Goal: Complete application form

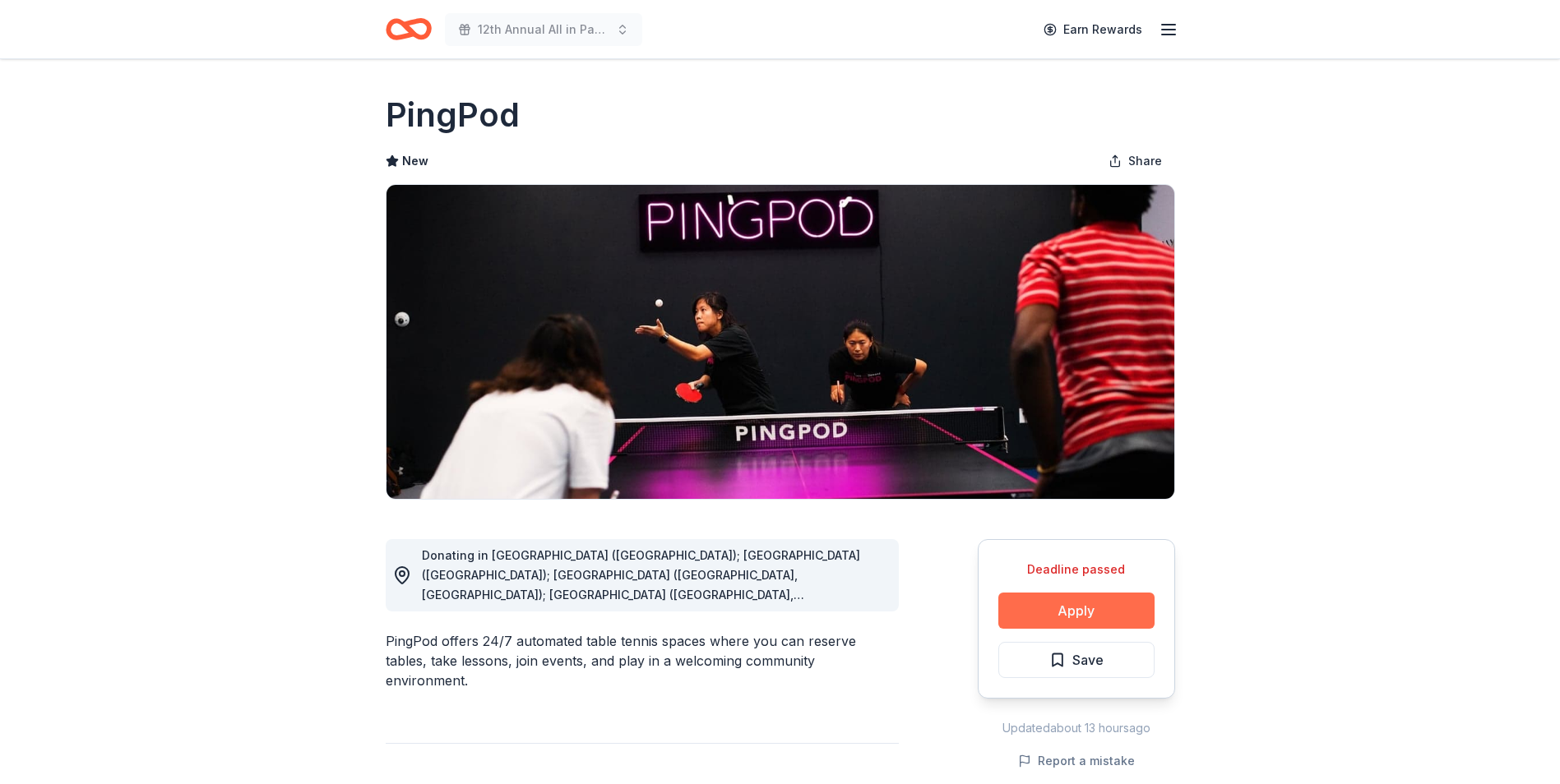
click at [1067, 610] on button "Apply" at bounding box center [1076, 610] width 156 height 36
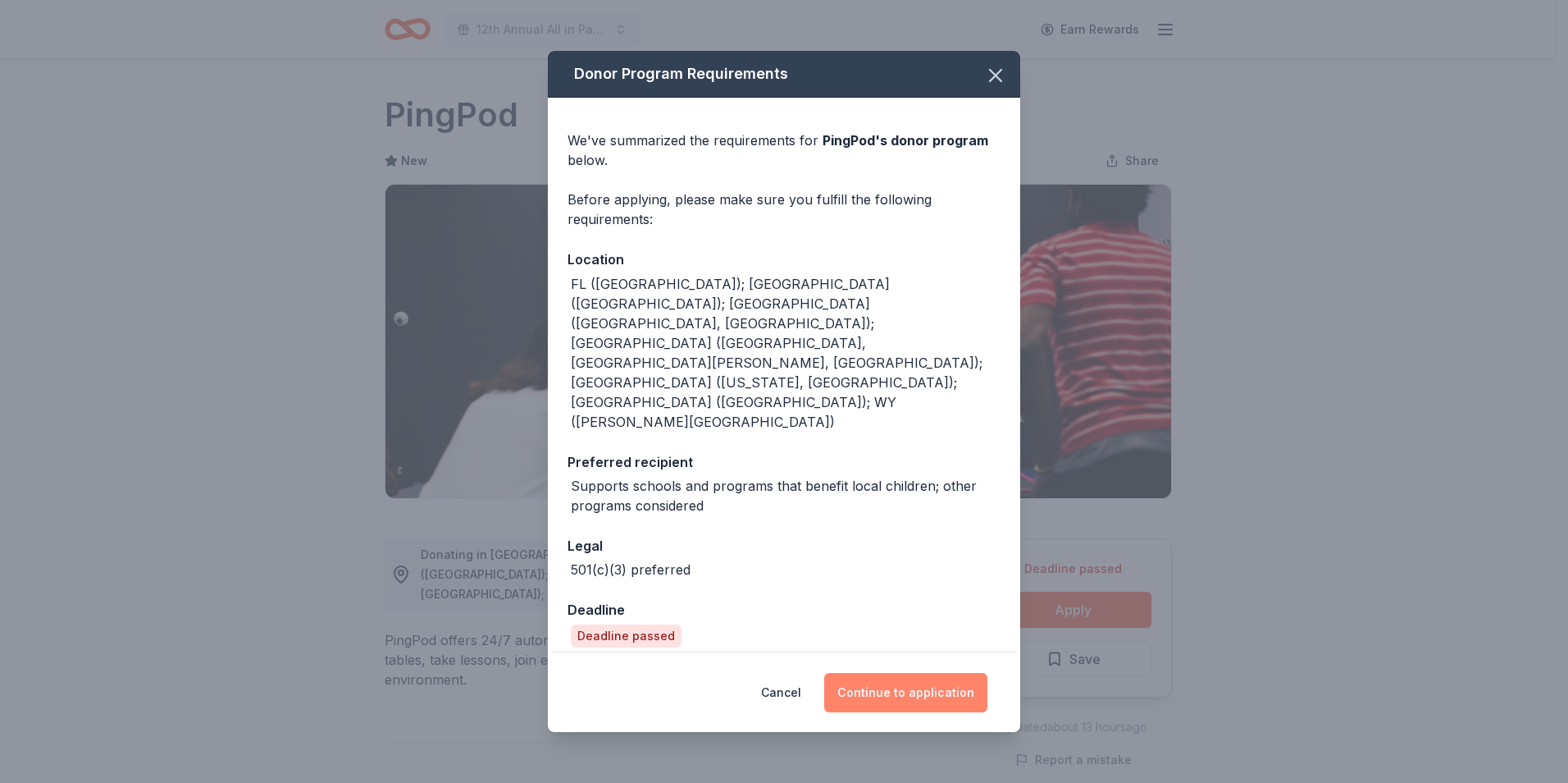
click at [906, 673] on button "Continue to application" at bounding box center [906, 693] width 163 height 40
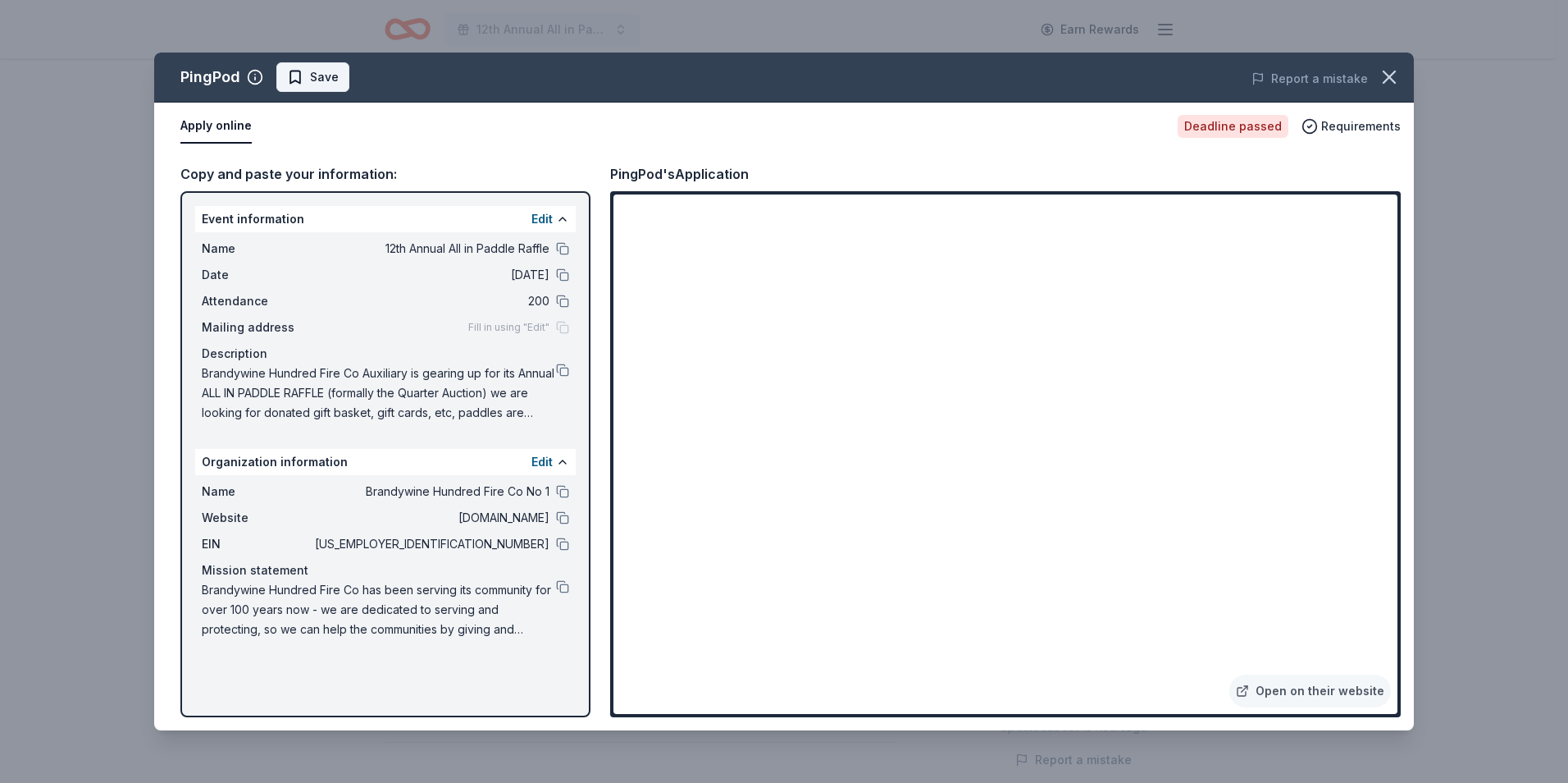
click at [323, 75] on span "Save" at bounding box center [325, 77] width 29 height 19
click at [356, 77] on html "12th Annual All in Paddle Raffle Earn Rewards Deadline passed Share PingPod New…" at bounding box center [784, 391] width 1568 height 783
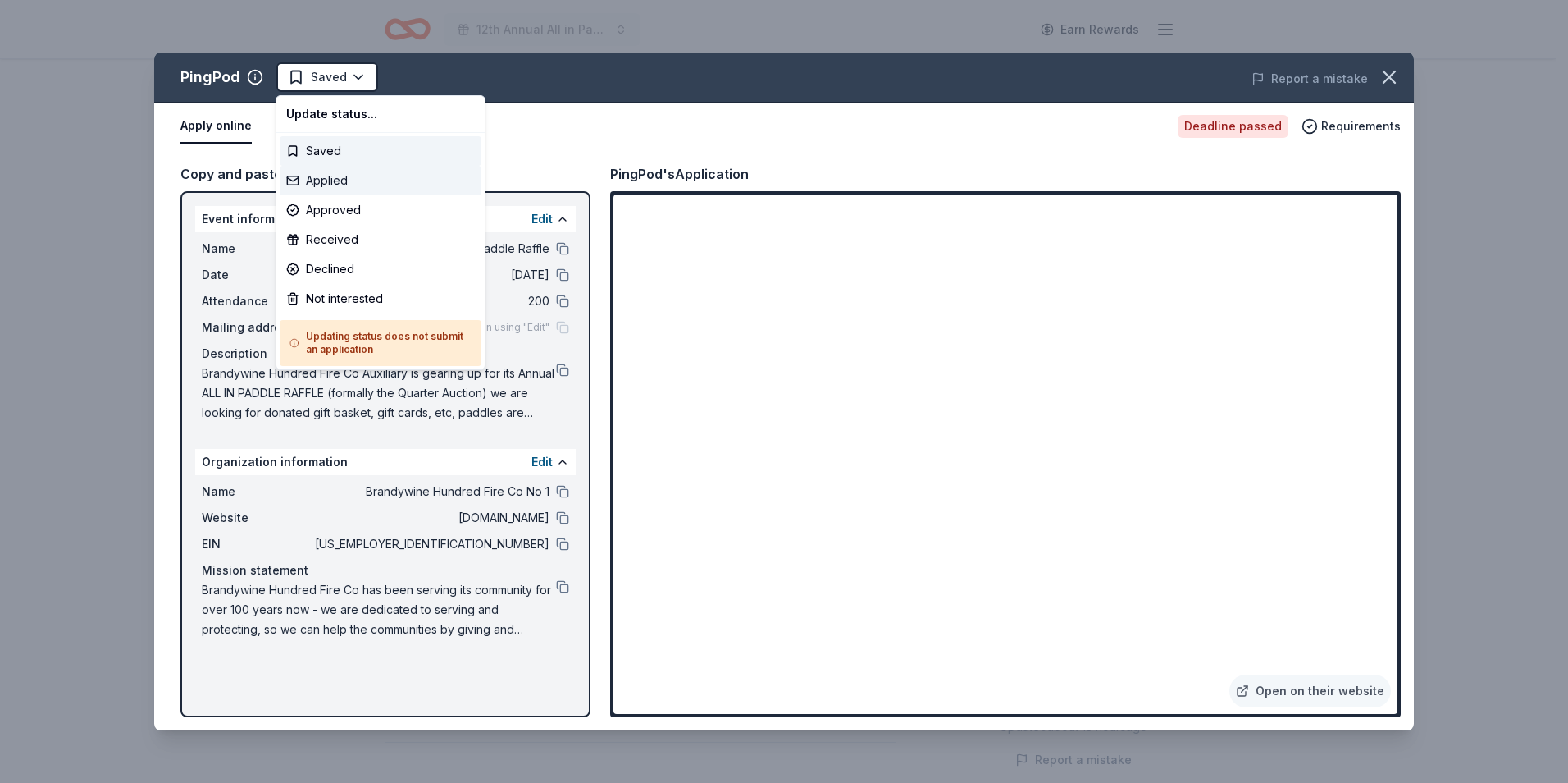
click at [326, 183] on div "Applied" at bounding box center [381, 180] width 202 height 29
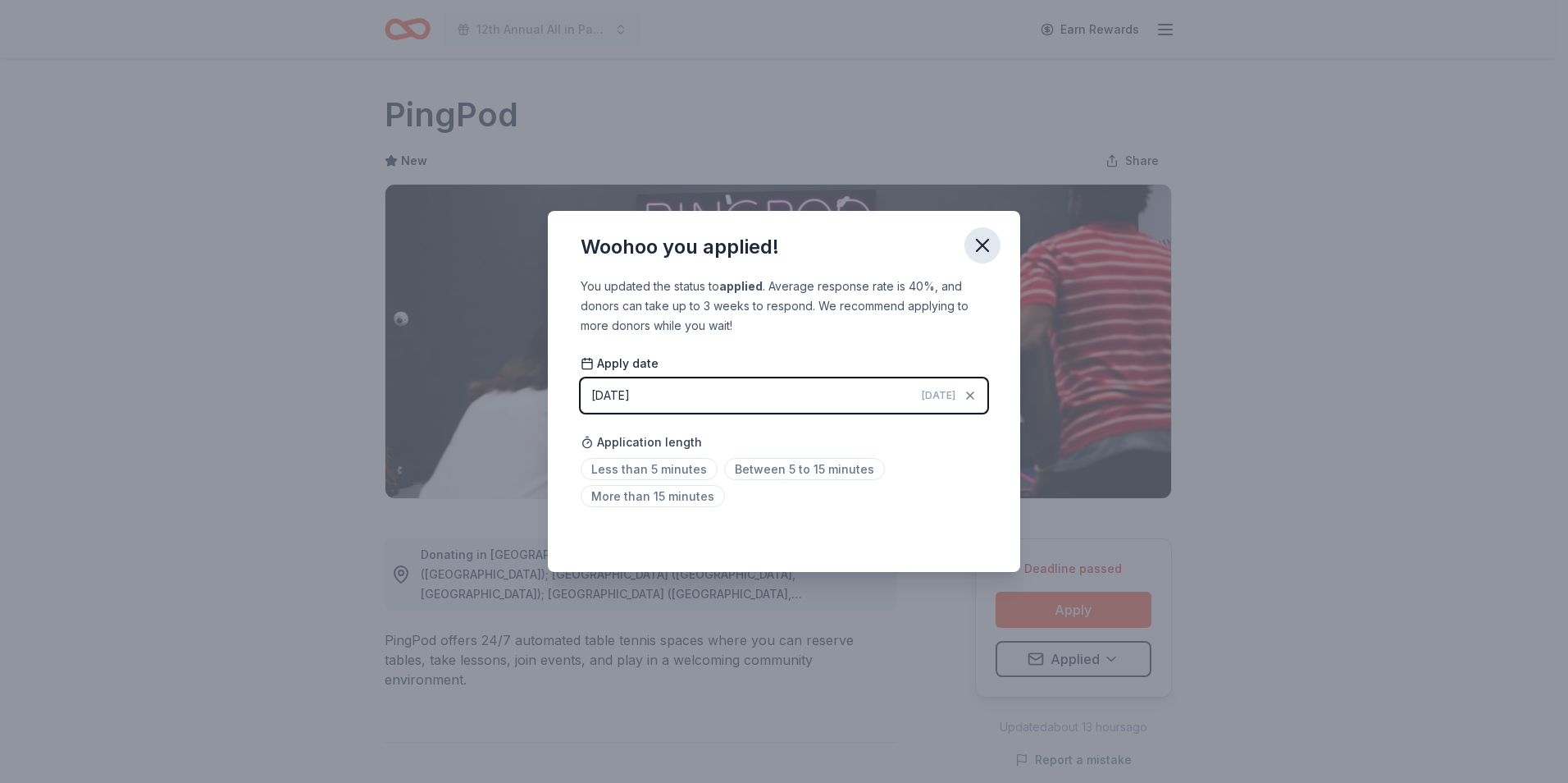
click at [987, 245] on icon "button" at bounding box center [983, 246] width 23 height 23
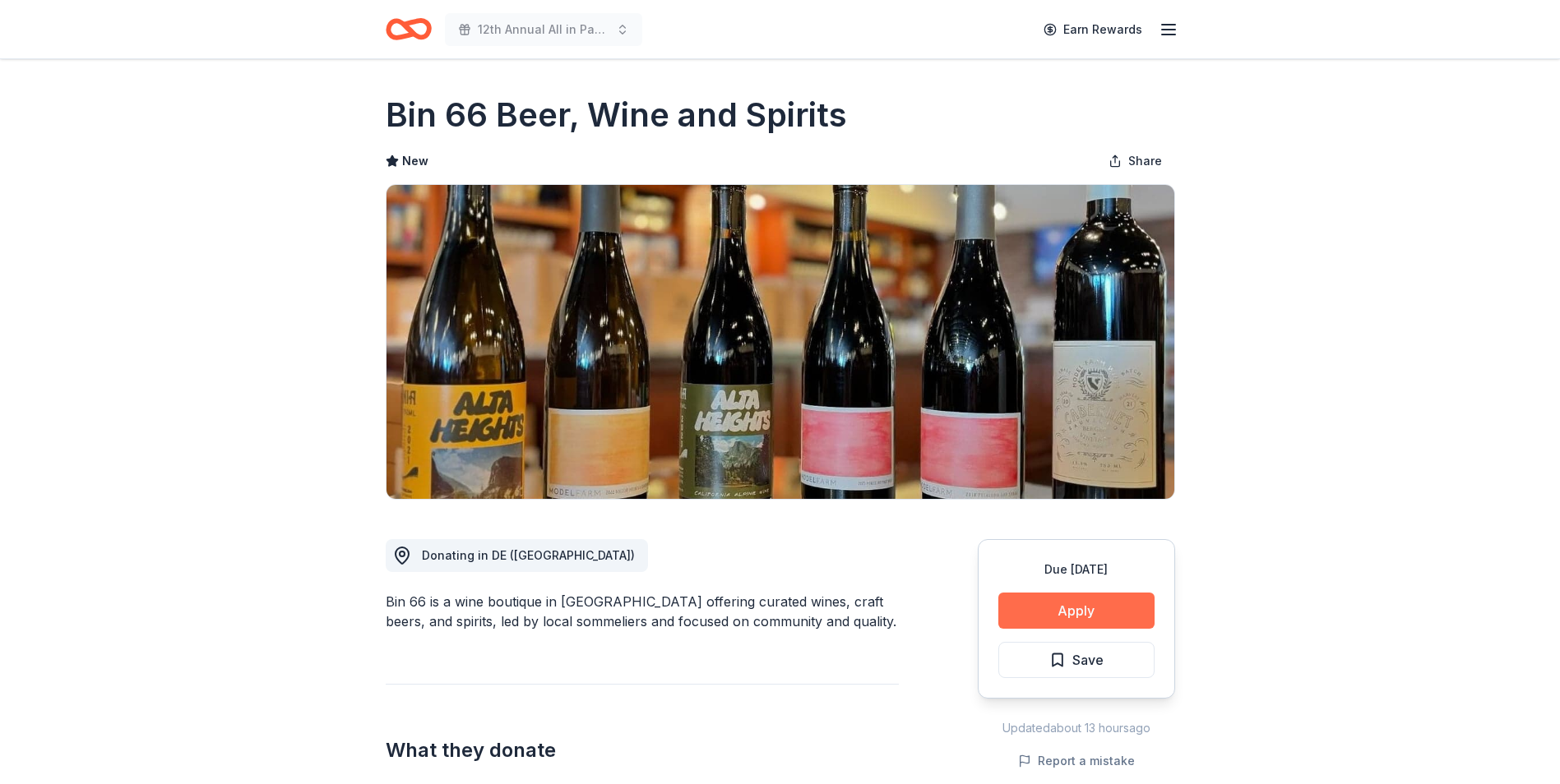
click at [1077, 611] on button "Apply" at bounding box center [1076, 610] width 156 height 36
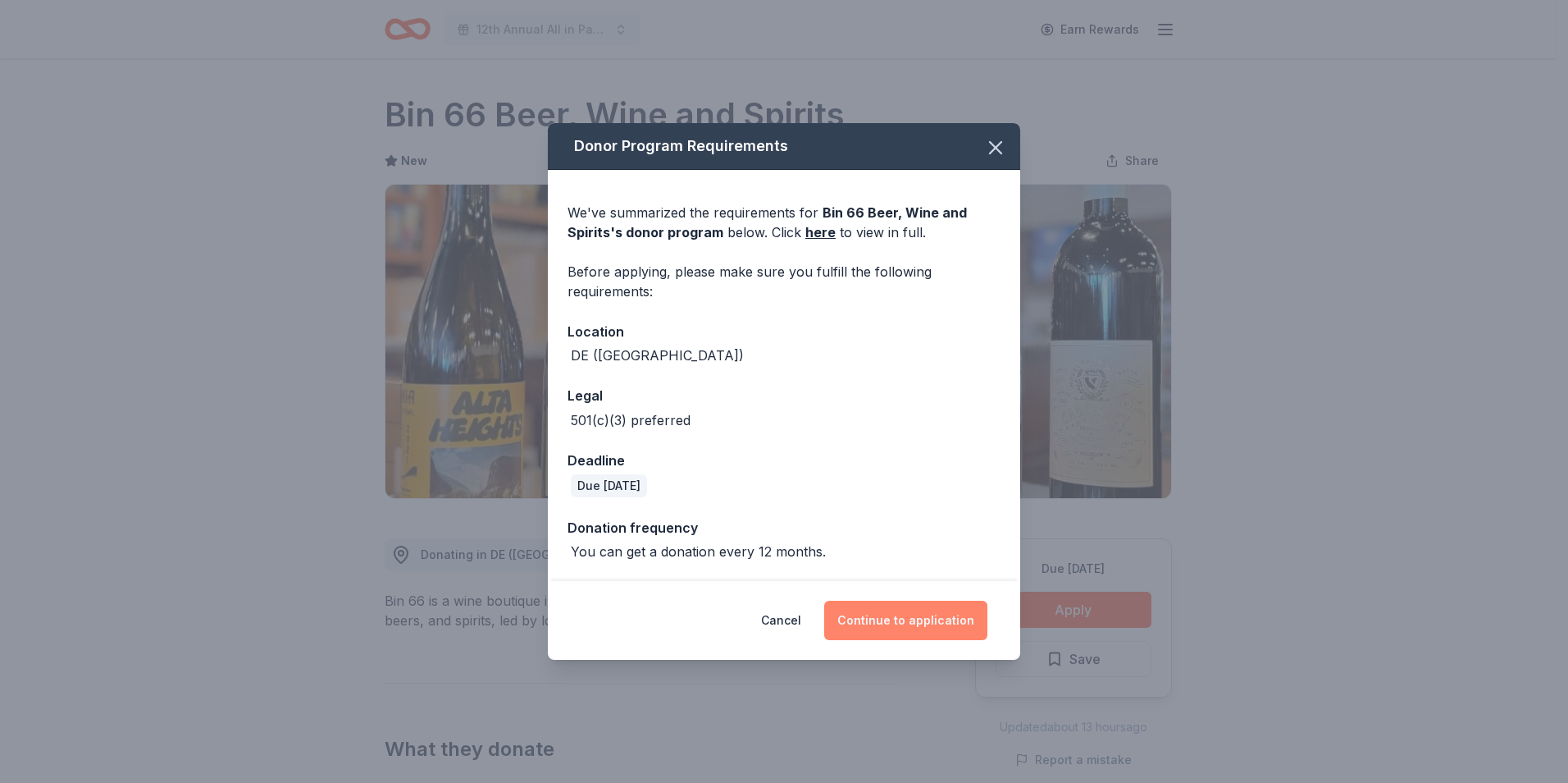
click at [897, 621] on button "Continue to application" at bounding box center [906, 621] width 163 height 40
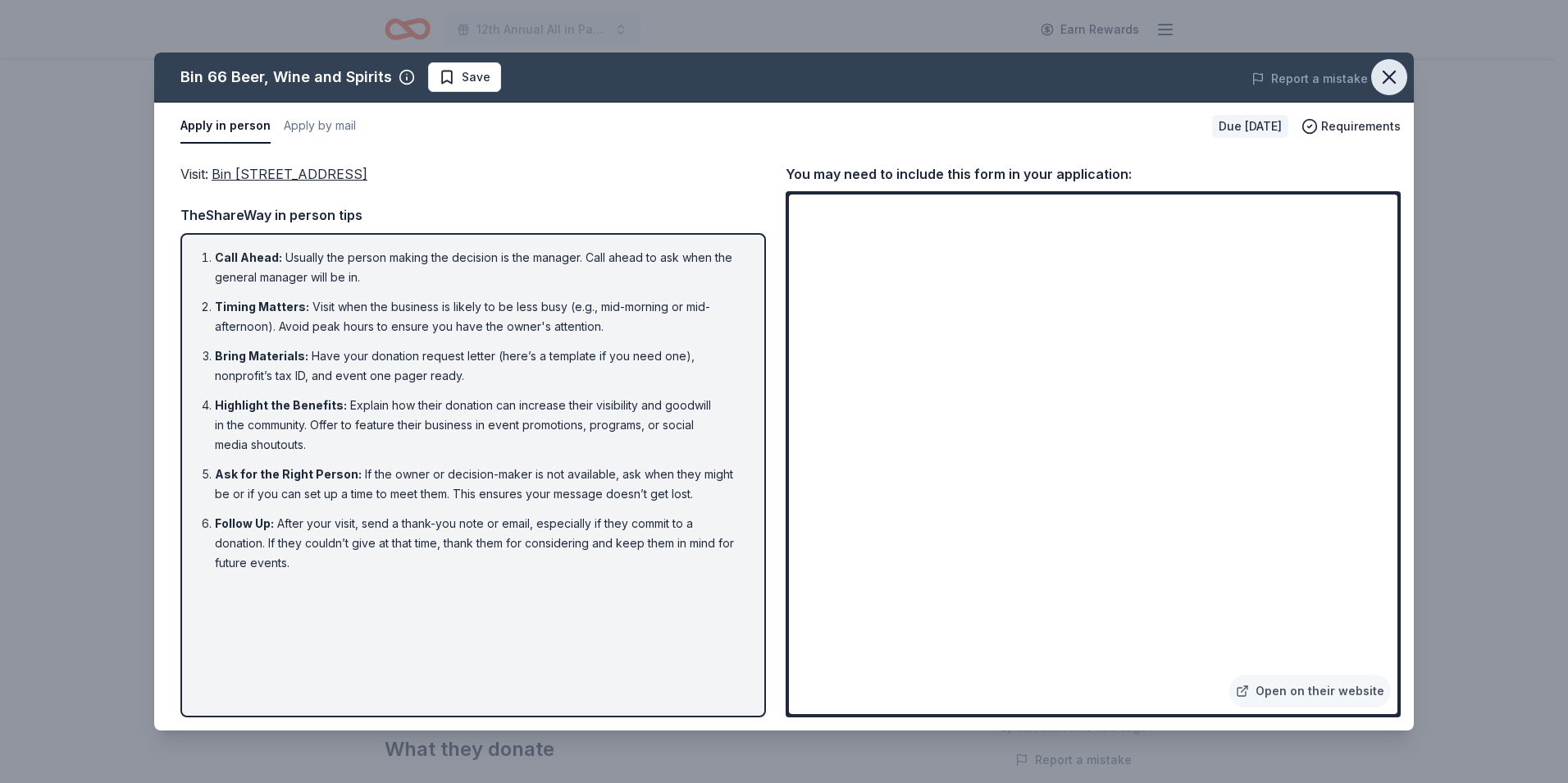
click at [1389, 82] on icon "button" at bounding box center [1390, 78] width 23 height 23
